Goal: Book appointment/travel/reservation

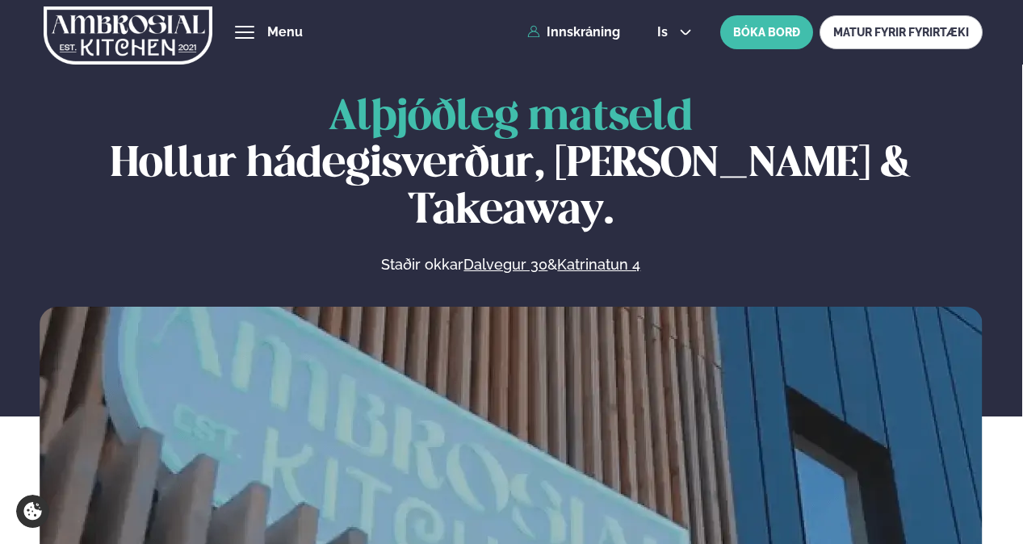
scroll to position [667, 0]
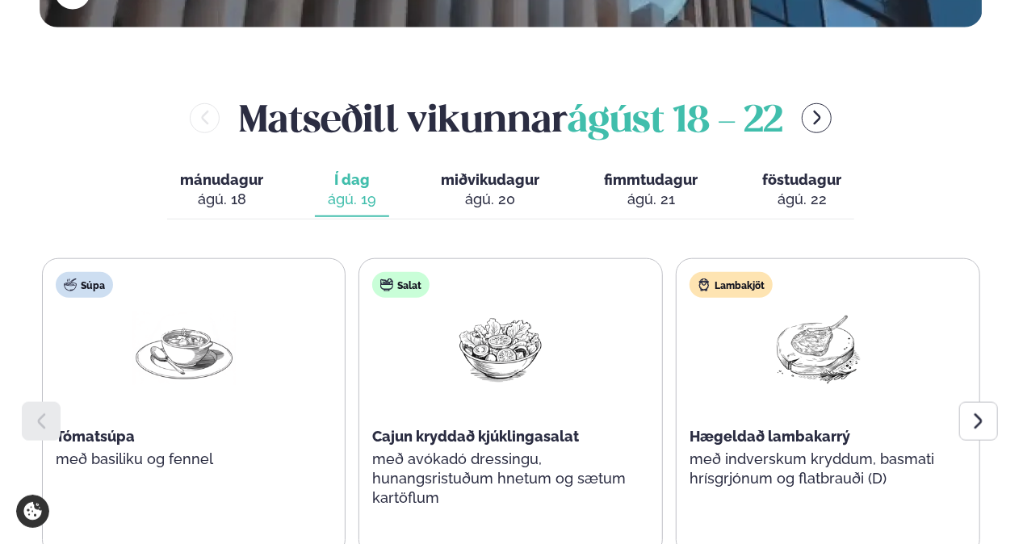
click at [821, 109] on icon "menu-btn-right" at bounding box center [817, 118] width 18 height 18
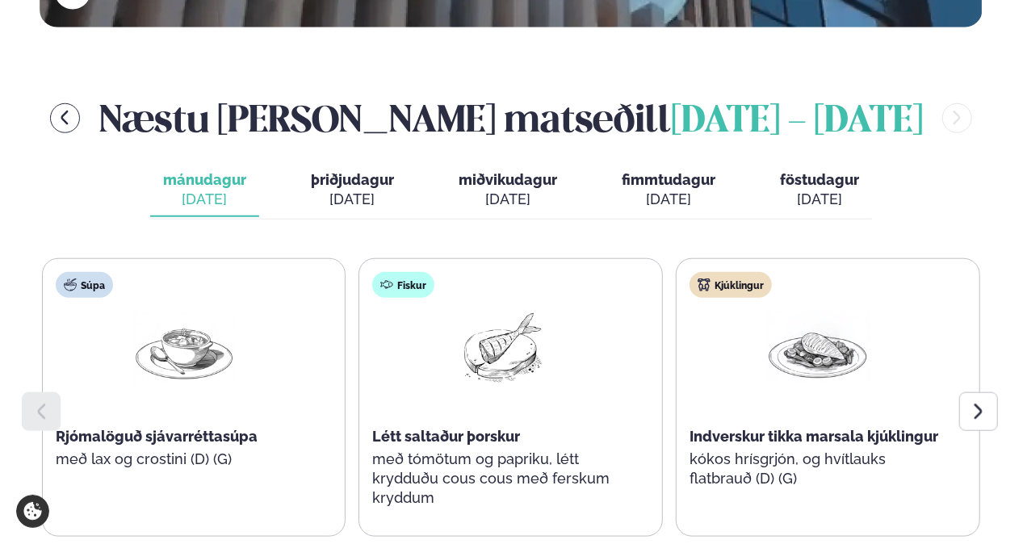
click at [974, 393] on div at bounding box center [979, 412] width 39 height 39
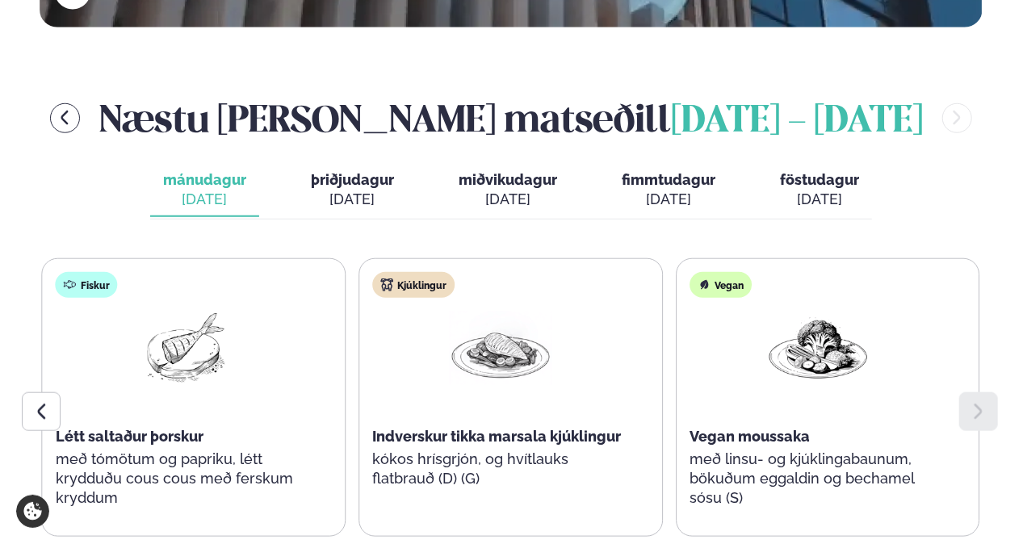
click at [974, 393] on div at bounding box center [979, 412] width 39 height 39
click at [367, 190] on div "[DATE]" at bounding box center [352, 199] width 83 height 19
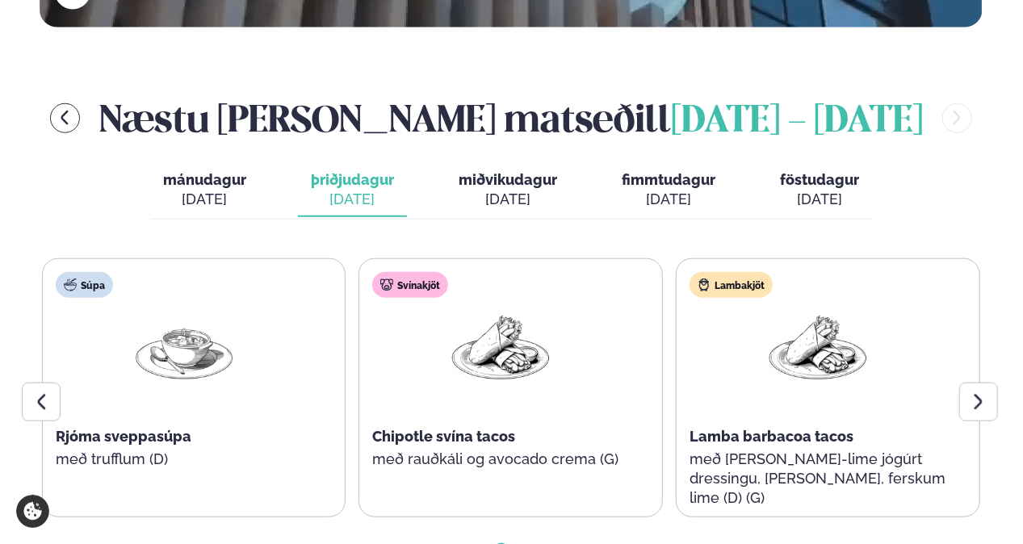
click at [970, 393] on icon at bounding box center [978, 402] width 19 height 19
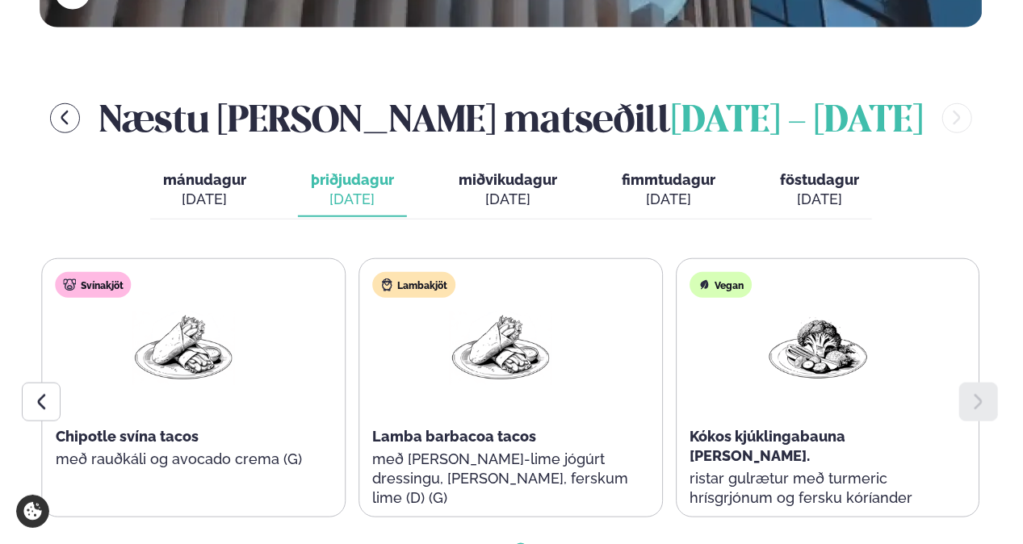
click at [498, 171] on span "miðvikudagur" at bounding box center [508, 179] width 99 height 17
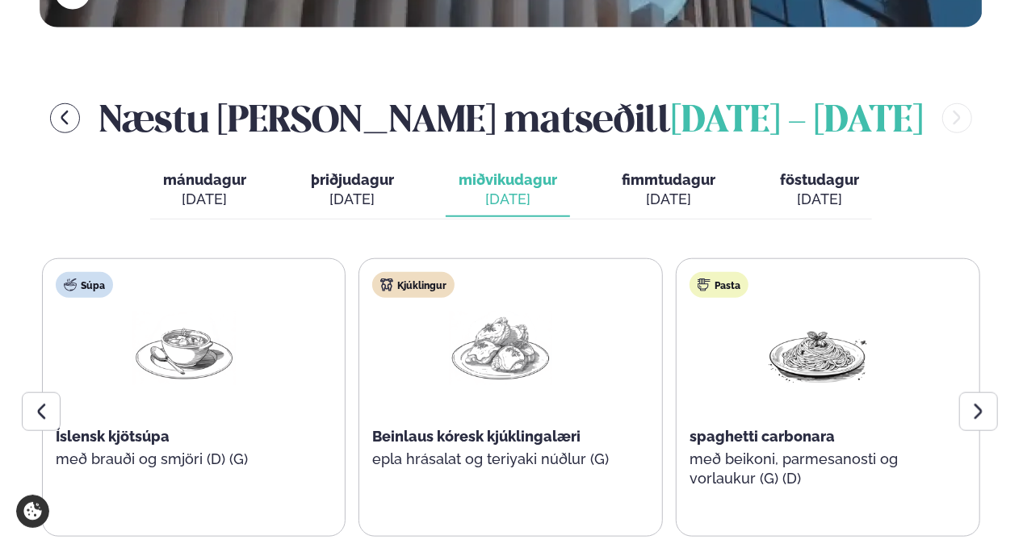
click at [976, 404] on icon at bounding box center [979, 411] width 8 height 15
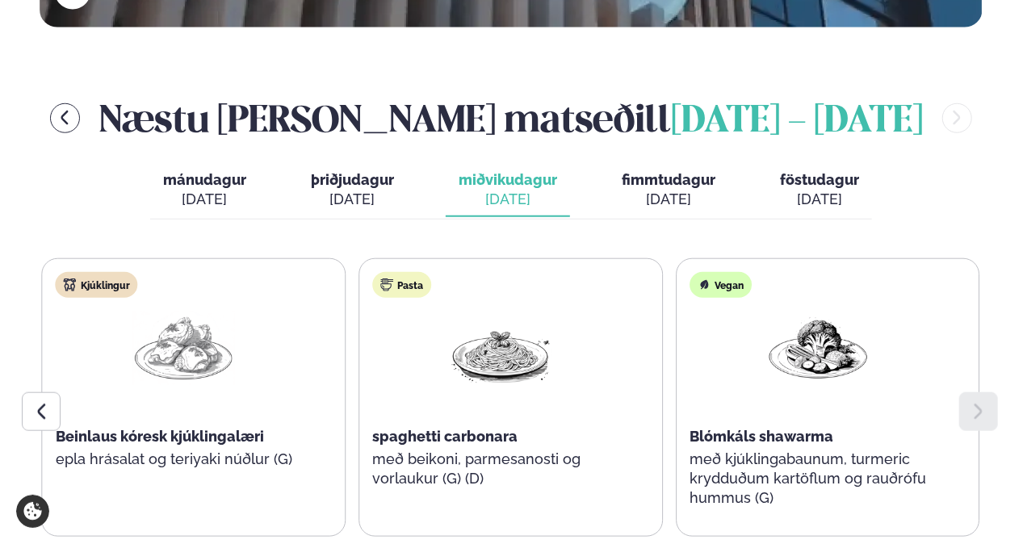
click at [691, 190] on div "[DATE]" at bounding box center [669, 199] width 94 height 19
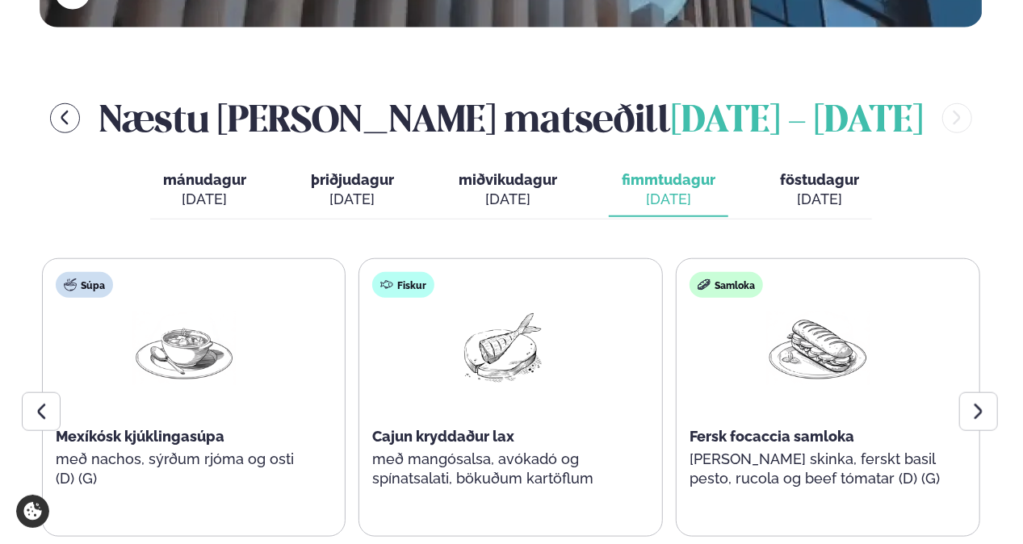
click at [982, 402] on icon at bounding box center [978, 411] width 19 height 19
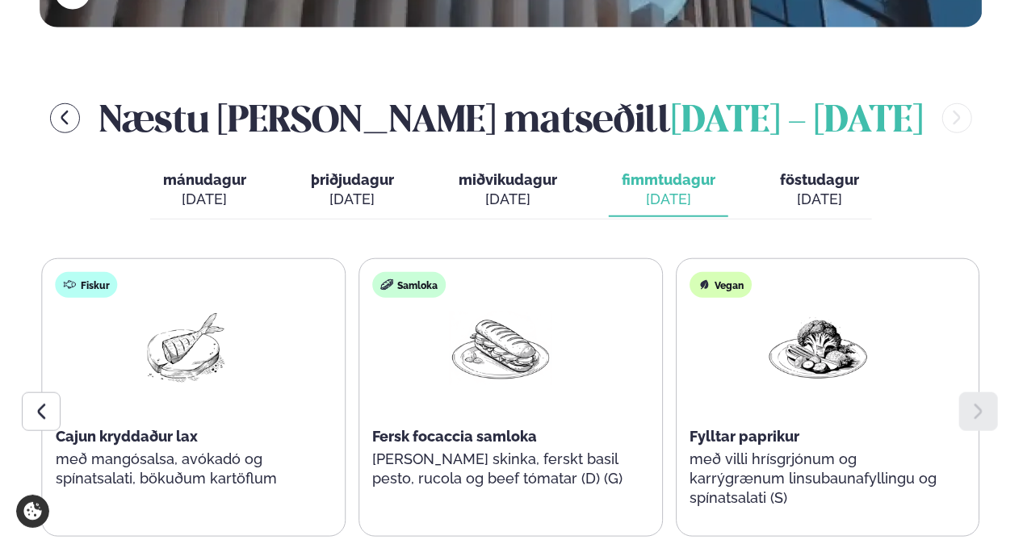
click at [814, 171] on span "föstudagur" at bounding box center [819, 179] width 79 height 17
